Goal: Transaction & Acquisition: Purchase product/service

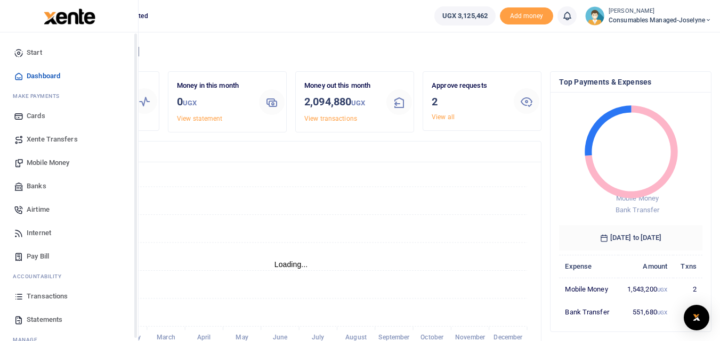
scroll to position [150, 135]
click at [18, 303] on link "Transactions" at bounding box center [69, 296] width 121 height 23
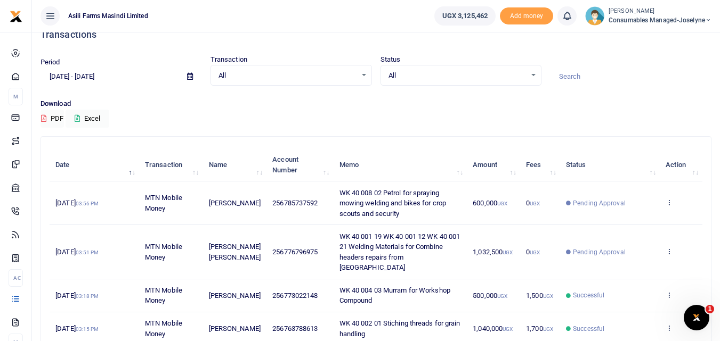
scroll to position [16, 0]
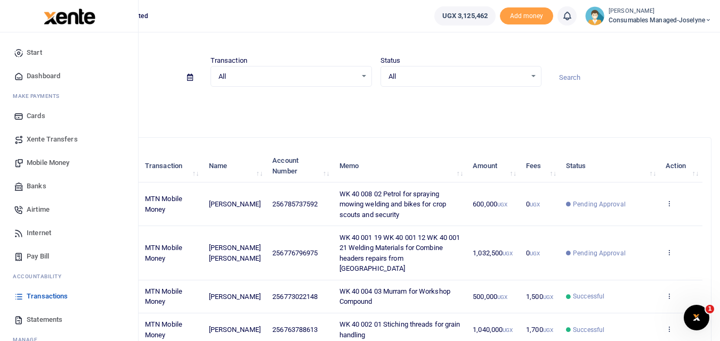
click at [40, 161] on span "Mobile Money" at bounding box center [48, 163] width 43 height 11
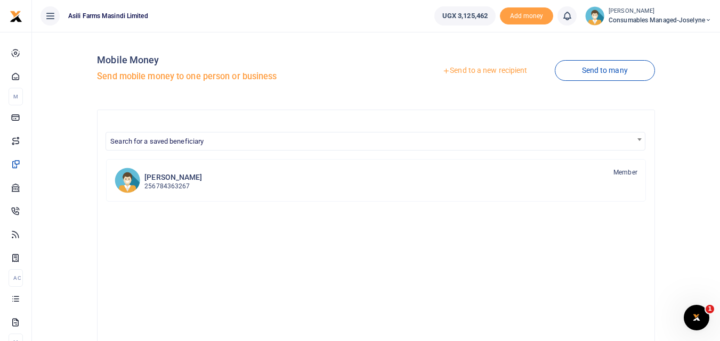
click at [504, 73] on link "Send to a new recipient" at bounding box center [484, 70] width 139 height 19
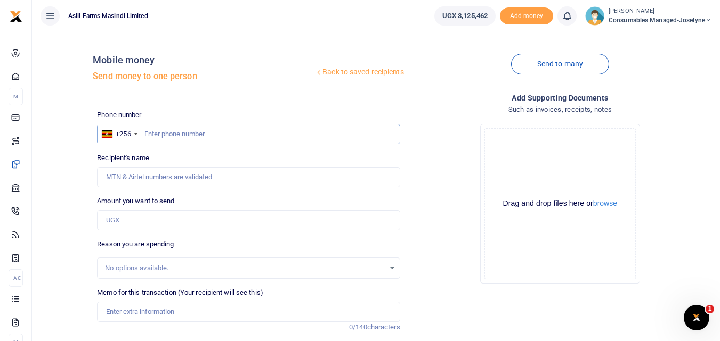
click at [219, 139] on input "text" at bounding box center [248, 134] width 303 height 20
click at [161, 228] on input "Amount you want to send" at bounding box center [248, 220] width 303 height 20
click at [293, 174] on input "Recipient's name" at bounding box center [248, 177] width 303 height 20
click at [215, 133] on input "77571526" at bounding box center [248, 134] width 303 height 20
type input "7"
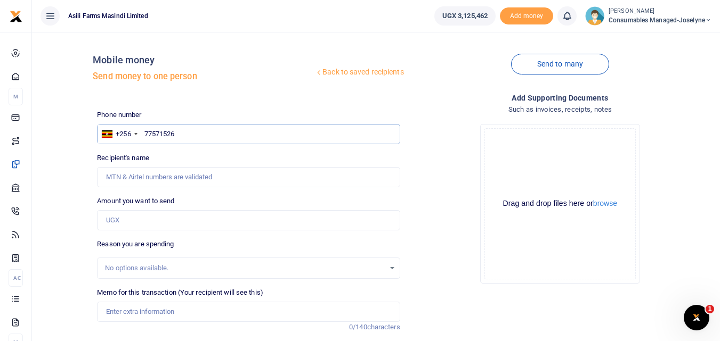
type input "775715261"
type input "[PERSON_NAME]"
type input "775715261"
click at [124, 227] on input "Amount you want to send" at bounding box center [248, 220] width 303 height 20
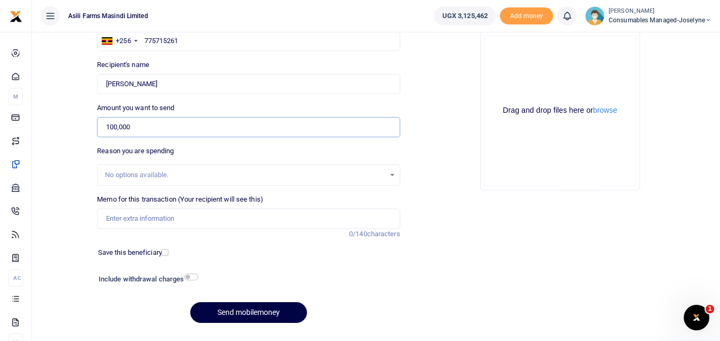
scroll to position [95, 0]
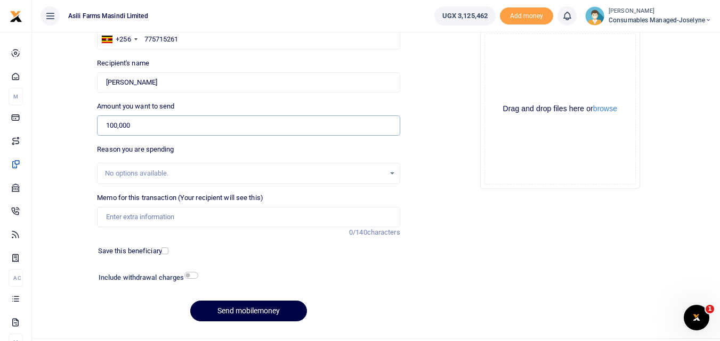
type input "100,000"
click at [144, 218] on input "Memo for this transaction (Your recipient will see this)" at bounding box center [248, 217] width 303 height 20
click at [113, 219] on input "Memo for this transaction (Your recipient will see this)" at bounding box center [248, 217] width 303 height 20
paste input "WK 40 /008 / 01"
type input "WK 40 008 01 Plumbing iitems for Philips house"
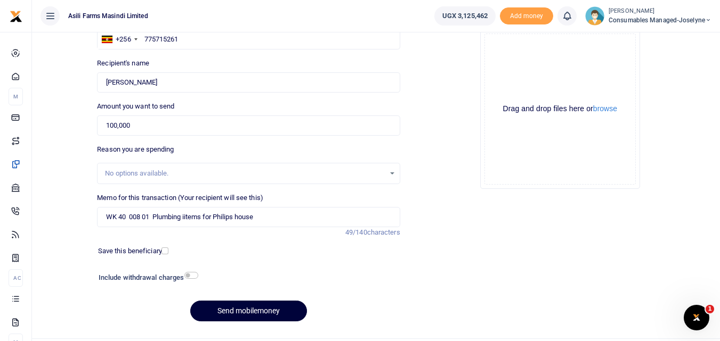
click at [272, 309] on button "Send mobilemoney" at bounding box center [248, 311] width 117 height 21
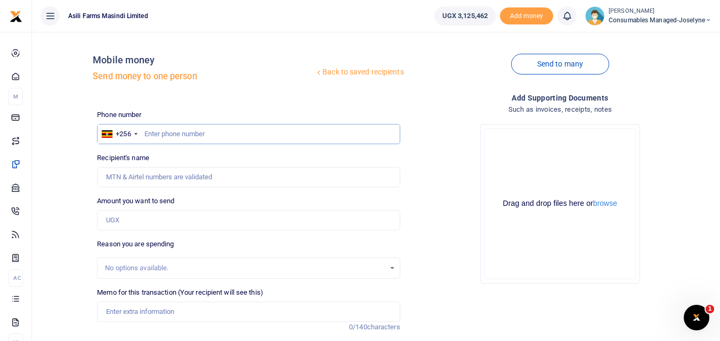
click at [173, 132] on input "text" at bounding box center [248, 134] width 303 height 20
type input "777421116"
type input "[PERSON_NAME]"
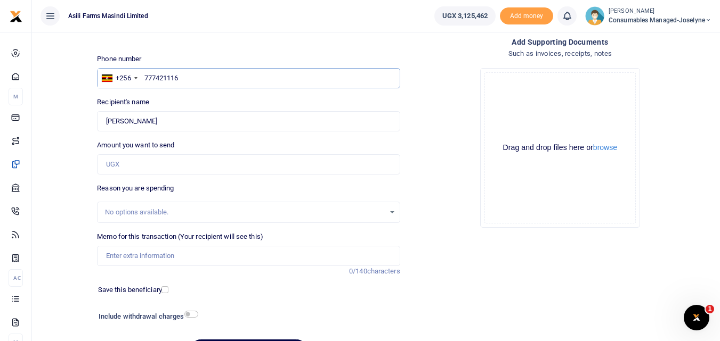
scroll to position [62, 0]
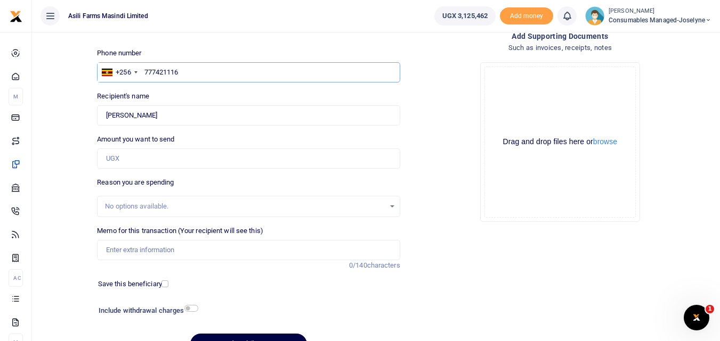
type input "777421116"
click at [162, 156] on input "Amount you want to send" at bounding box center [248, 159] width 303 height 20
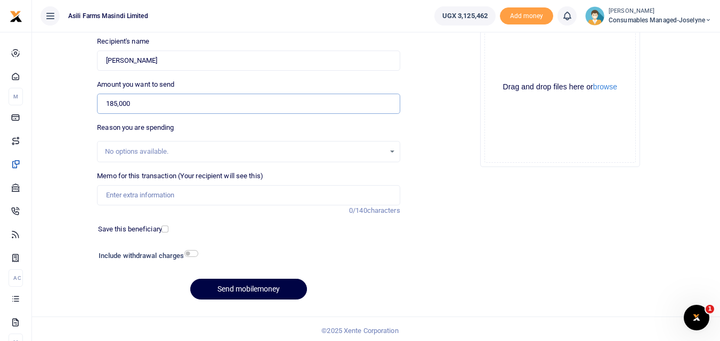
scroll to position [120, 0]
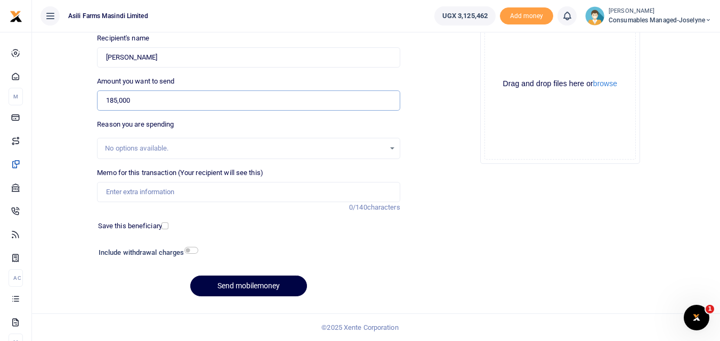
type input "185,000"
click at [143, 194] on input "Memo for this transaction (Your recipient will see this)" at bounding box center [248, 192] width 303 height 20
click at [119, 193] on input "Memo for this transaction (Your recipient will see this)" at bounding box center [248, 192] width 303 height 20
paste input "WK 40 /007 / 06"
click at [146, 193] on input "WK 40 /007 / 06 Bike Repair for Oscar the Vet Doctor Kigumba" at bounding box center [248, 192] width 303 height 20
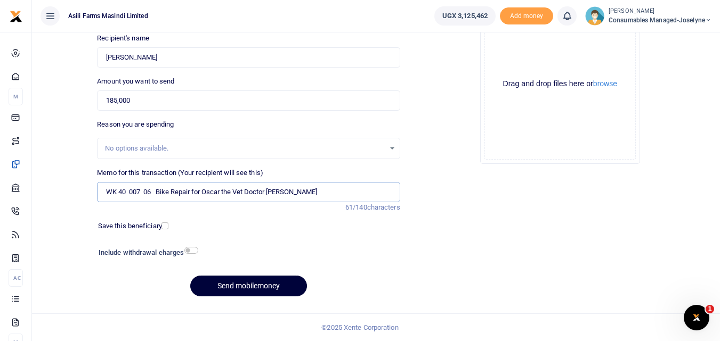
type input "WK 40 007 06 Bike Repair for Oscar the Vet Doctor Kigumba"
click at [236, 279] on button "Send mobilemoney" at bounding box center [248, 286] width 117 height 21
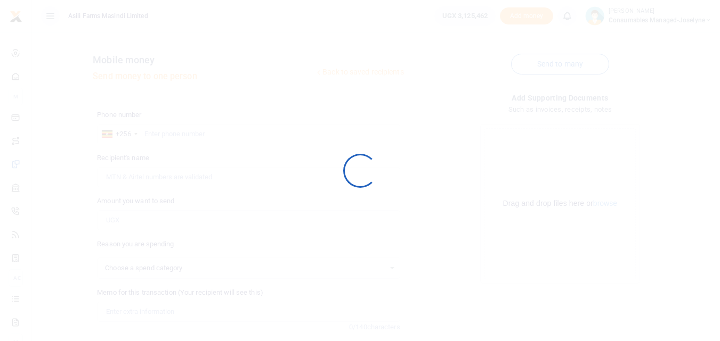
select select
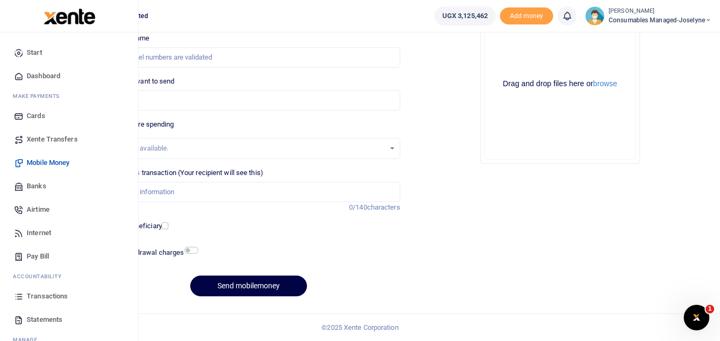
click at [17, 298] on icon at bounding box center [19, 297] width 10 height 10
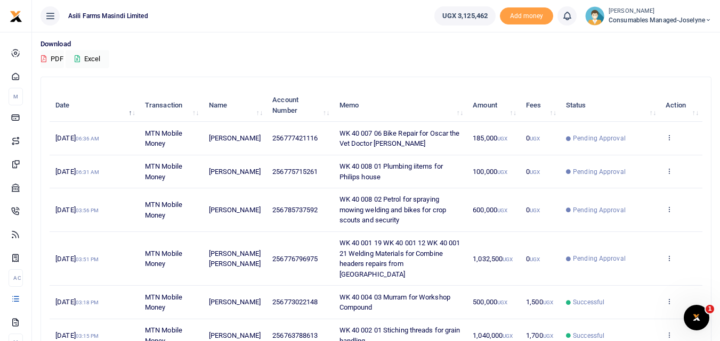
scroll to position [75, 0]
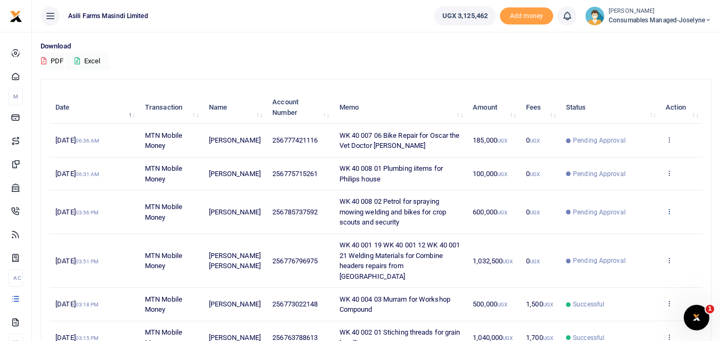
click at [668, 210] on icon at bounding box center [668, 211] width 7 height 7
click at [646, 236] on link "View details" at bounding box center [629, 229] width 84 height 15
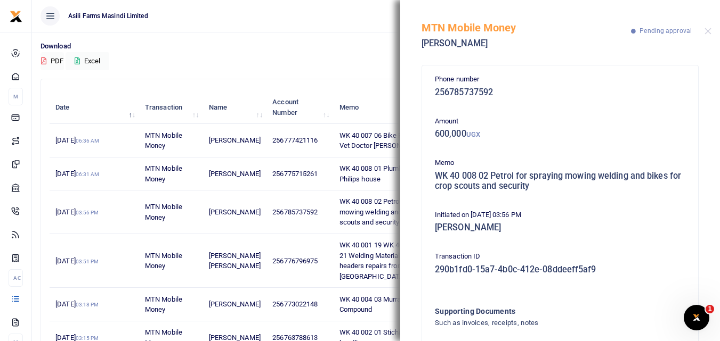
scroll to position [74, 0]
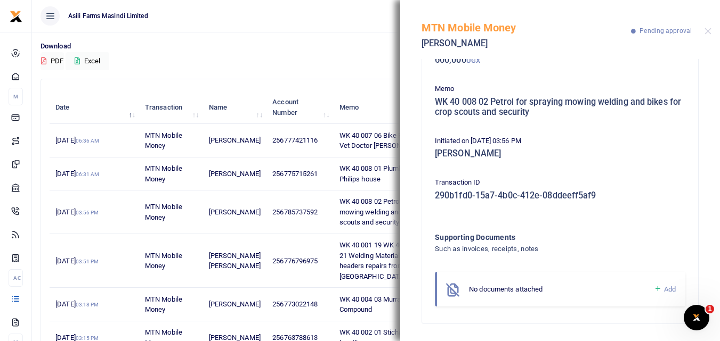
click at [653, 291] on icon at bounding box center [657, 289] width 8 height 10
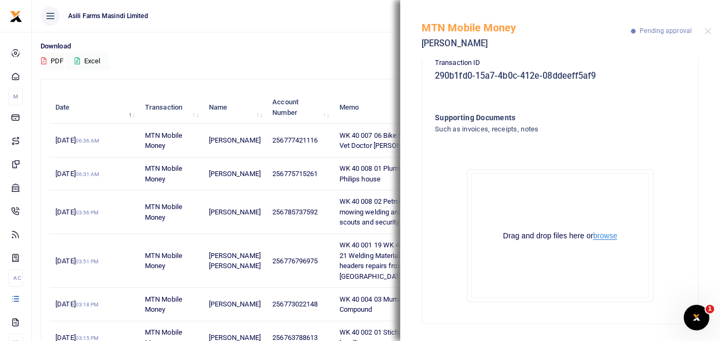
click at [598, 236] on button "browse" at bounding box center [605, 236] width 24 height 8
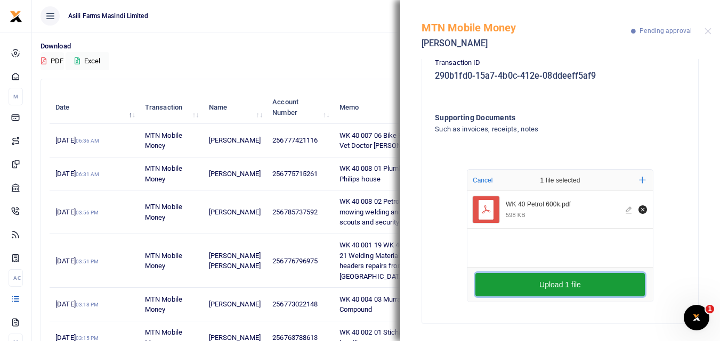
click at [501, 288] on button "Upload 1 file" at bounding box center [559, 284] width 169 height 23
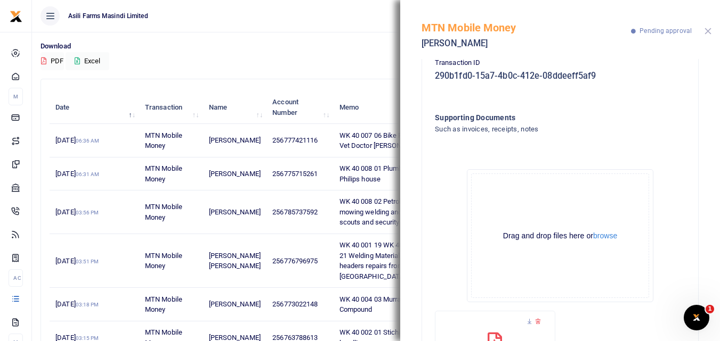
click at [705, 30] on button "Close" at bounding box center [707, 31] width 7 height 7
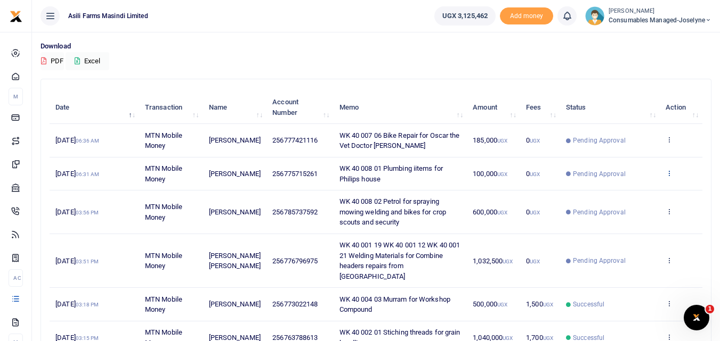
click at [668, 171] on icon at bounding box center [668, 172] width 7 height 7
click at [626, 192] on link "View details" at bounding box center [629, 191] width 84 height 15
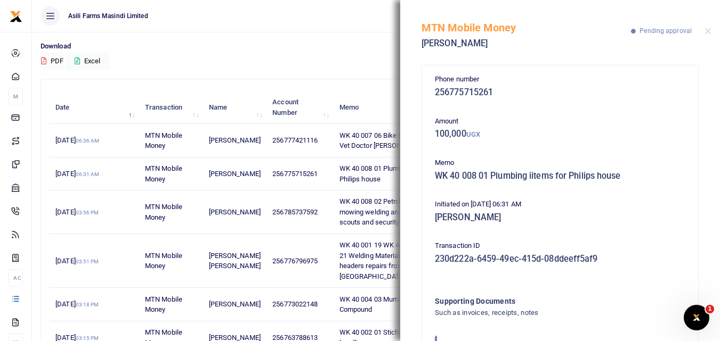
scroll to position [63, 0]
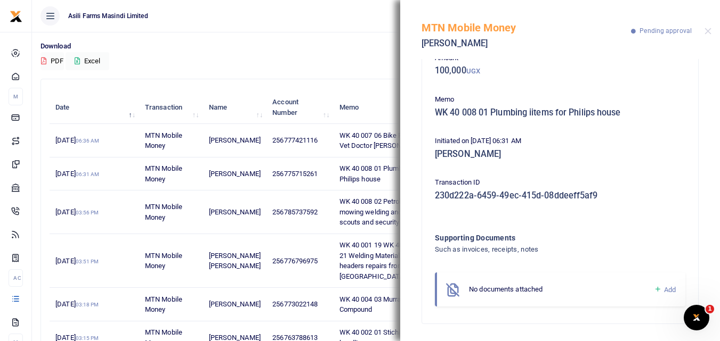
click at [653, 292] on icon at bounding box center [657, 290] width 8 height 10
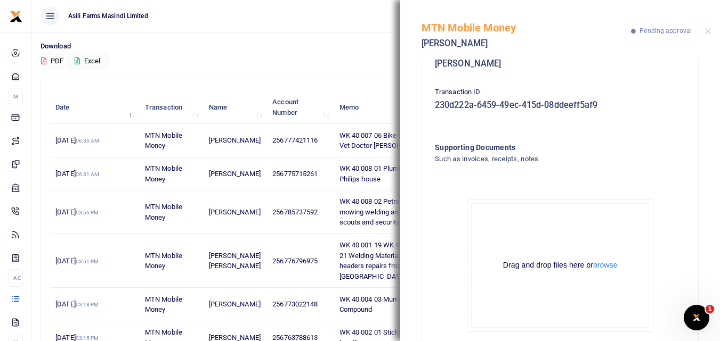
scroll to position [184, 0]
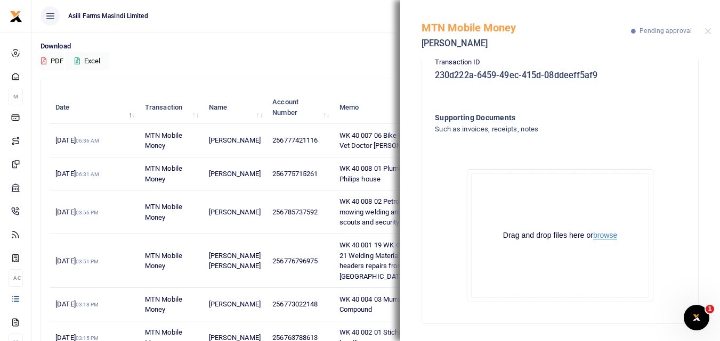
click at [606, 235] on button "browse" at bounding box center [605, 236] width 24 height 8
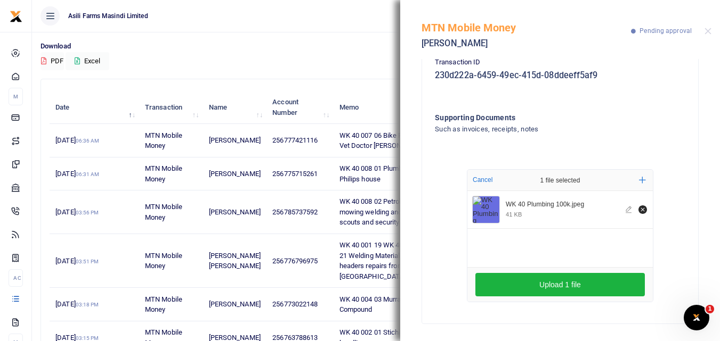
click at [367, 62] on div "Download PDF Excel" at bounding box center [375, 55] width 671 height 29
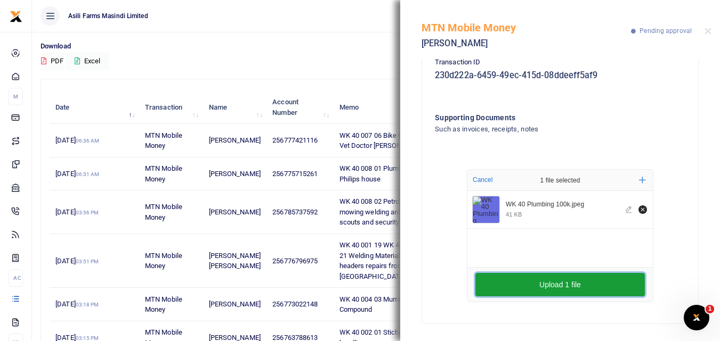
click at [584, 280] on button "Upload 1 file" at bounding box center [559, 284] width 169 height 23
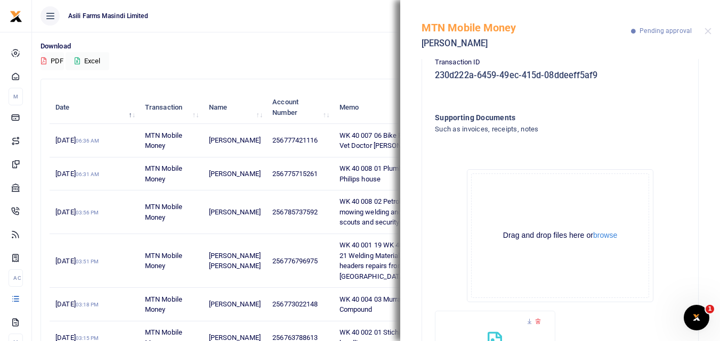
click at [704, 30] on div "MTN Mobile Money [PERSON_NAME] Pending approval" at bounding box center [560, 29] width 320 height 59
click at [709, 30] on button "Close" at bounding box center [707, 31] width 7 height 7
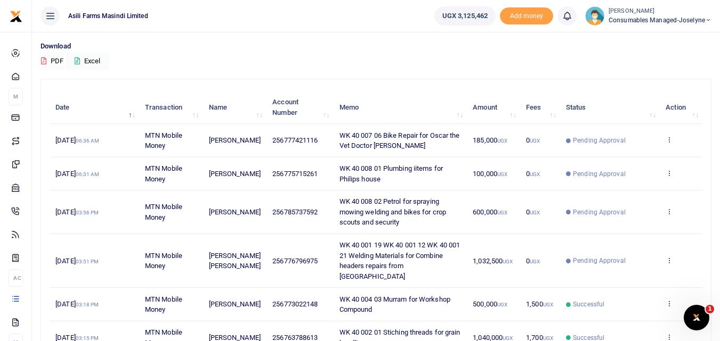
click at [665, 139] on td "View details Send again" at bounding box center [680, 140] width 43 height 33
click at [669, 140] on icon at bounding box center [668, 139] width 7 height 7
click at [626, 159] on link "View details" at bounding box center [629, 157] width 84 height 15
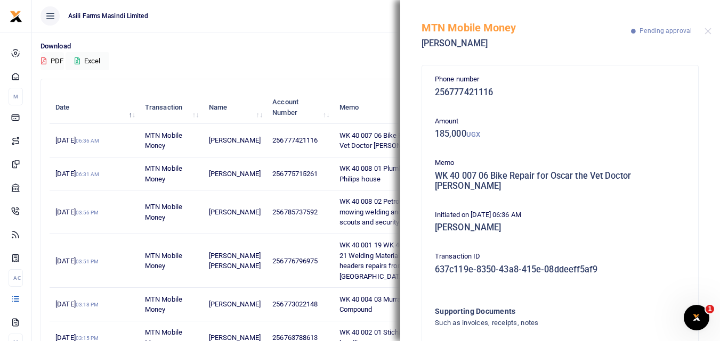
scroll to position [63, 0]
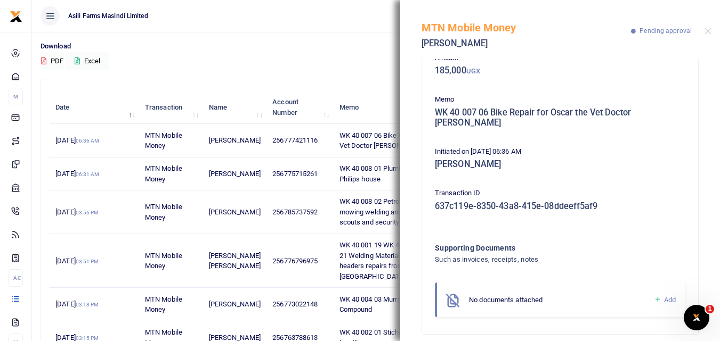
click at [653, 295] on icon at bounding box center [657, 300] width 8 height 10
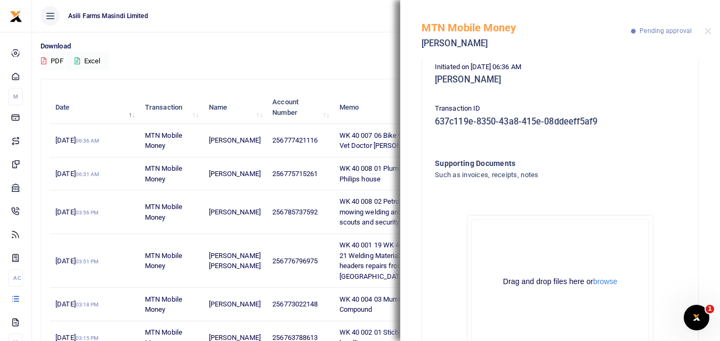
scroll to position [151, 0]
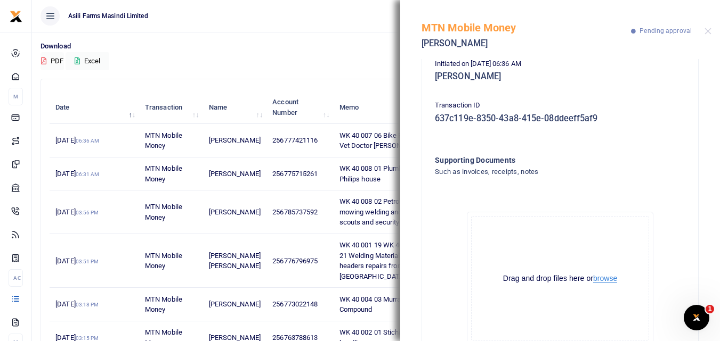
click at [610, 275] on button "browse" at bounding box center [605, 279] width 24 height 8
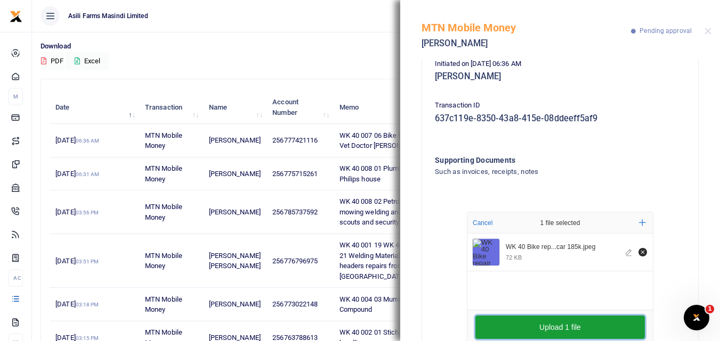
click at [546, 318] on button "Upload 1 file" at bounding box center [559, 327] width 169 height 23
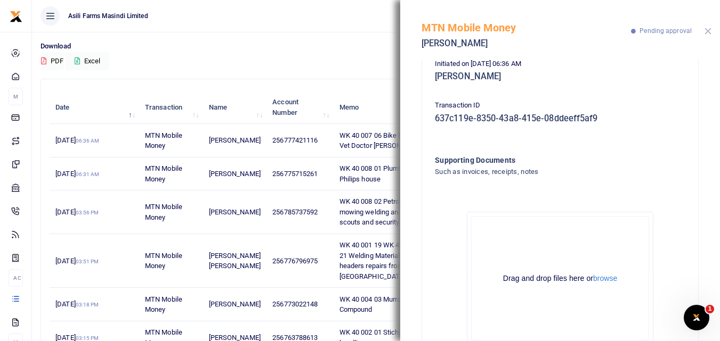
click at [709, 33] on button "Close" at bounding box center [707, 31] width 7 height 7
